Goal: Check status: Check status

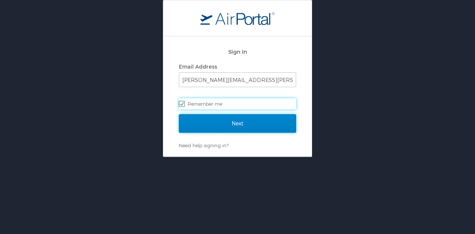
click at [238, 126] on input "Next" at bounding box center [237, 123] width 117 height 19
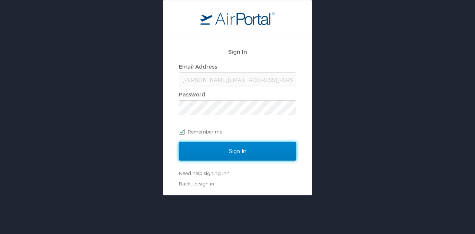
click at [237, 151] on input "Sign In" at bounding box center [237, 151] width 117 height 19
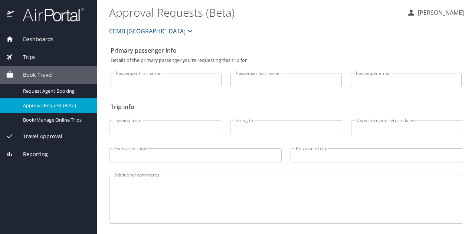
click at [43, 137] on span "Travel Approval" at bounding box center [38, 136] width 49 height 8
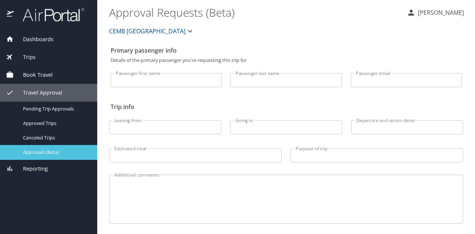
click at [42, 151] on span "Approvals (Beta)" at bounding box center [55, 152] width 65 height 7
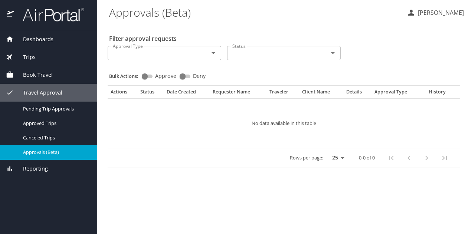
click at [30, 55] on span "Trips" at bounding box center [25, 57] width 22 height 8
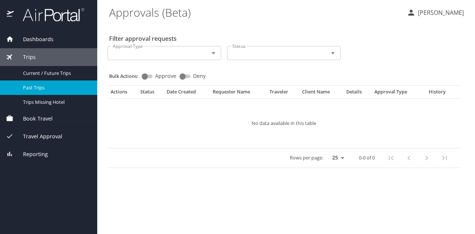
click at [36, 87] on span "Past Trips" at bounding box center [55, 87] width 65 height 7
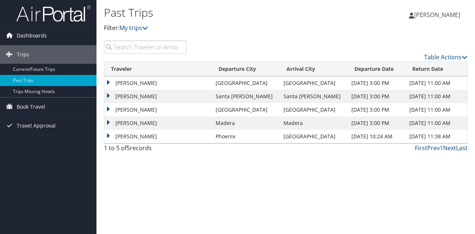
click at [31, 33] on span "Dashboards" at bounding box center [32, 35] width 30 height 19
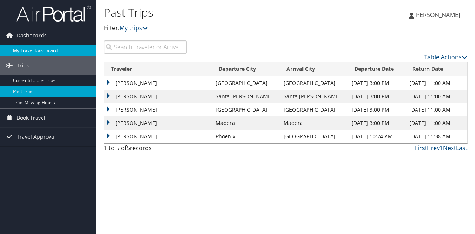
click at [39, 50] on link "My Travel Dashboard" at bounding box center [48, 50] width 96 height 11
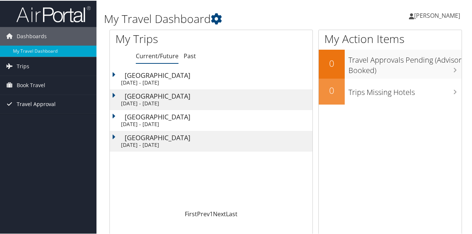
click at [23, 103] on span "Travel Approval" at bounding box center [36, 103] width 39 height 19
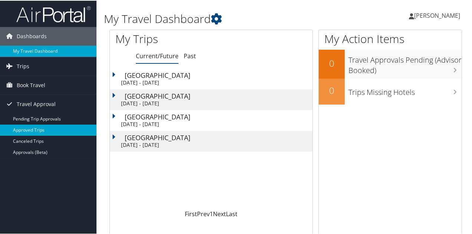
click at [40, 129] on link "Approved Trips" at bounding box center [48, 129] width 96 height 11
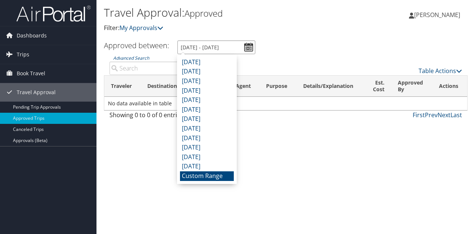
click at [247, 48] on input "[DATE] - [DATE]" at bounding box center [216, 47] width 78 height 14
click at [208, 72] on li "[DATE]" at bounding box center [207, 72] width 54 height 10
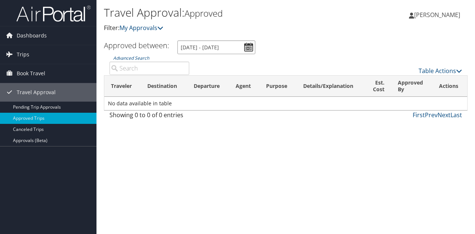
click at [249, 47] on input "[DATE] - [DATE]" at bounding box center [216, 47] width 78 height 14
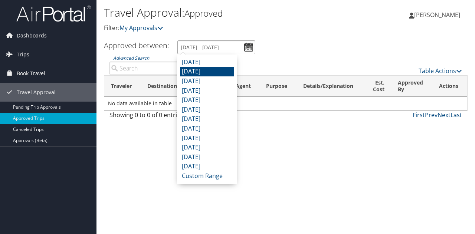
click at [236, 43] on input "8/1/2025 - 8/31/2025" at bounding box center [216, 47] width 78 height 14
click at [208, 61] on li "September 2025" at bounding box center [207, 62] width 54 height 10
type input "9/1/2025 - 9/30/2025"
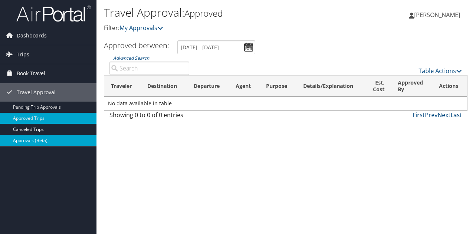
click at [27, 138] on link "Approvals (Beta)" at bounding box center [48, 140] width 96 height 11
